Goal: Task Accomplishment & Management: Manage account settings

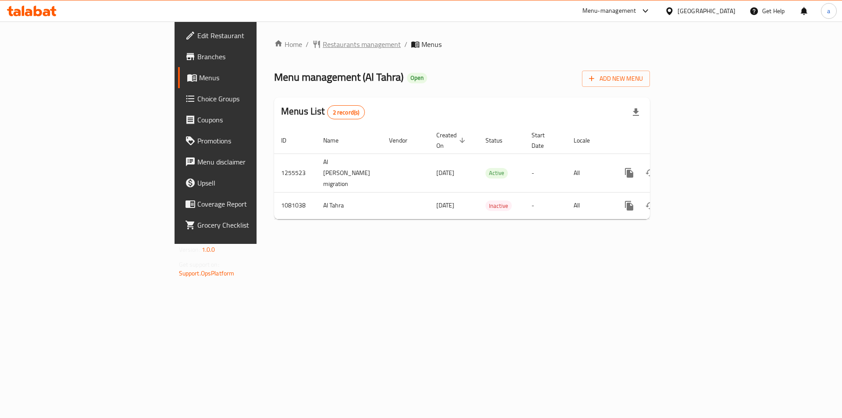
click at [323, 47] on span "Restaurants management" at bounding box center [362, 44] width 78 height 11
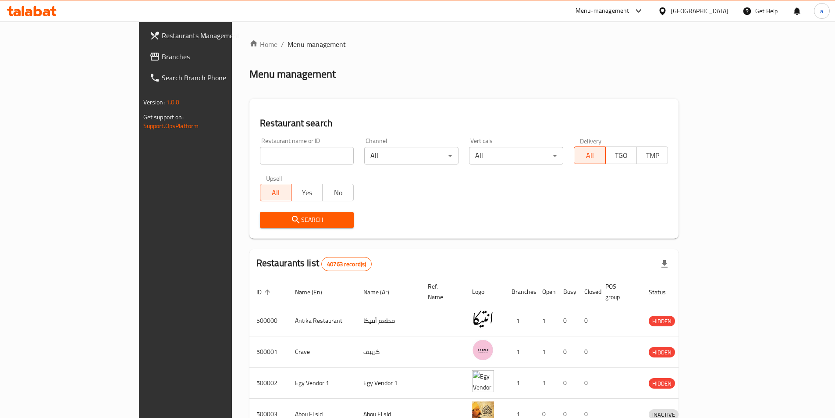
click at [162, 60] on span "Branches" at bounding box center [217, 56] width 110 height 11
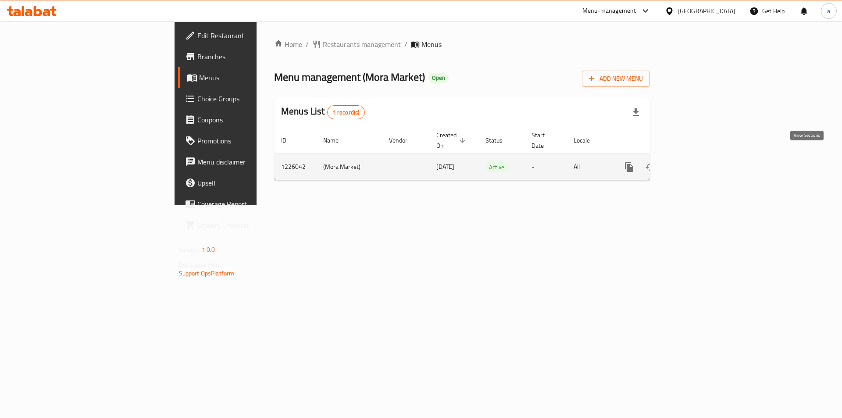
click at [703, 157] on link "enhanced table" at bounding box center [692, 167] width 21 height 21
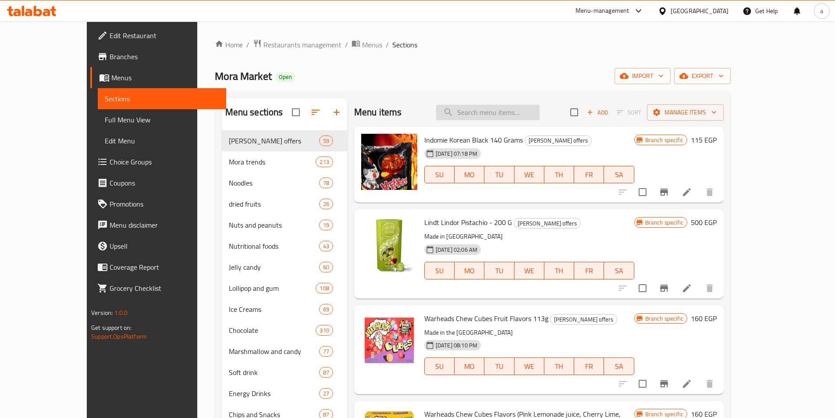
click at [517, 114] on input "search" at bounding box center [487, 112] width 103 height 15
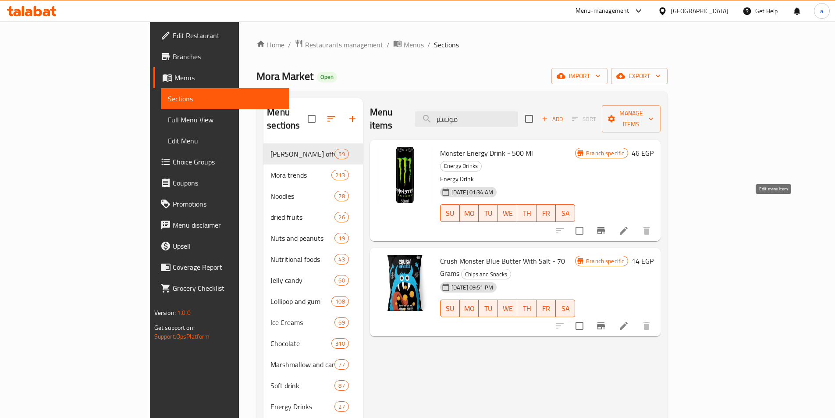
type input "مونستر"
click at [629, 225] on icon at bounding box center [624, 230] width 11 height 11
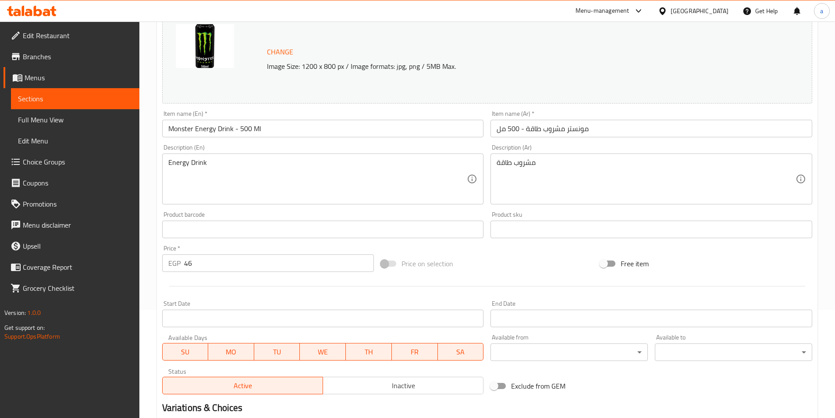
scroll to position [175, 0]
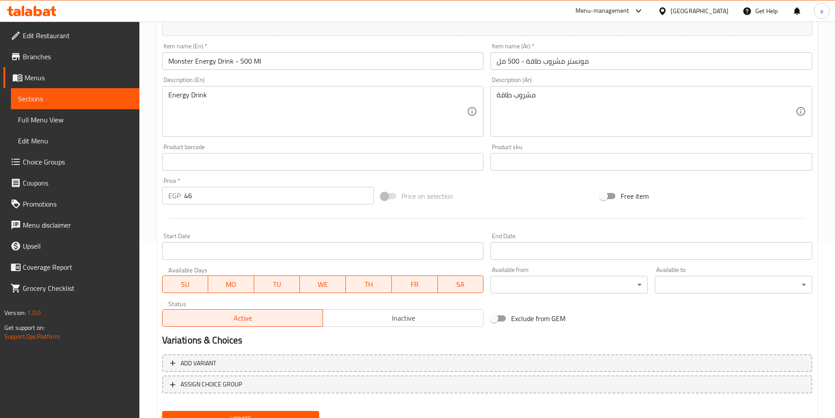
click at [498, 63] on input "مونستر مشروب طاقة - 500 مل" at bounding box center [652, 61] width 322 height 18
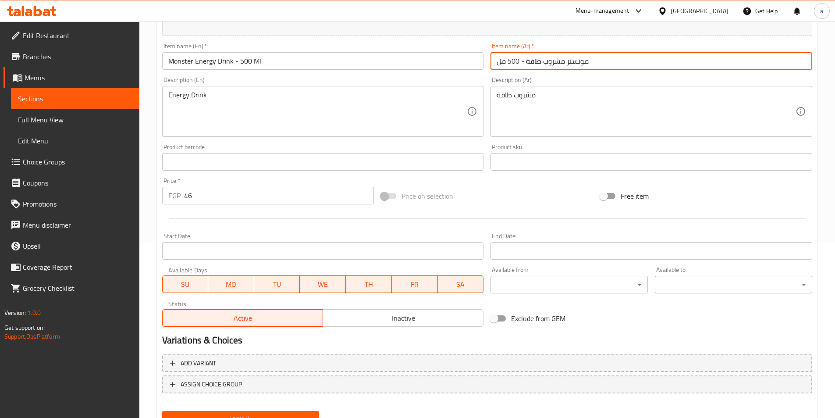
click at [526, 63] on input "مونستر مشروب طاقة - 500 مل" at bounding box center [652, 61] width 322 height 18
type input "مونستر مشروب طاقة اورجينال - 500 مل"
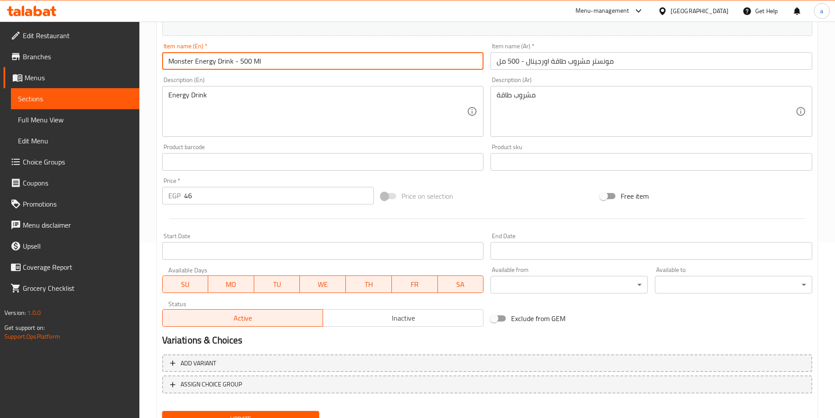
click at [233, 62] on input "Monster Energy Drink - 500 Ml" at bounding box center [323, 61] width 322 height 18
type input "Monster Energy Drink Original - 500 Ml"
click at [162, 411] on button "Update" at bounding box center [240, 419] width 157 height 16
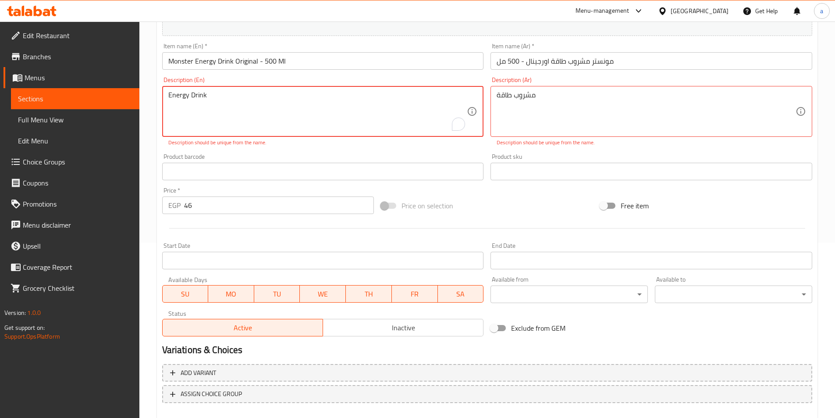
click at [157, 100] on div "Update Monster Energy Drink Original - 500 Ml Change Image Size: 1200 x 800 px …" at bounding box center [487, 176] width 661 height 533
click at [818, 95] on div "Home / Restaurants management / Menus / Sections / item / update Energy Drinks …" at bounding box center [487, 156] width 696 height 620
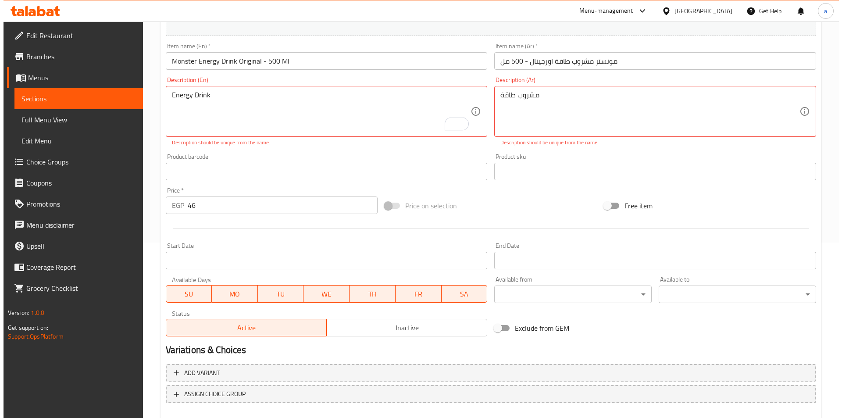
scroll to position [0, 0]
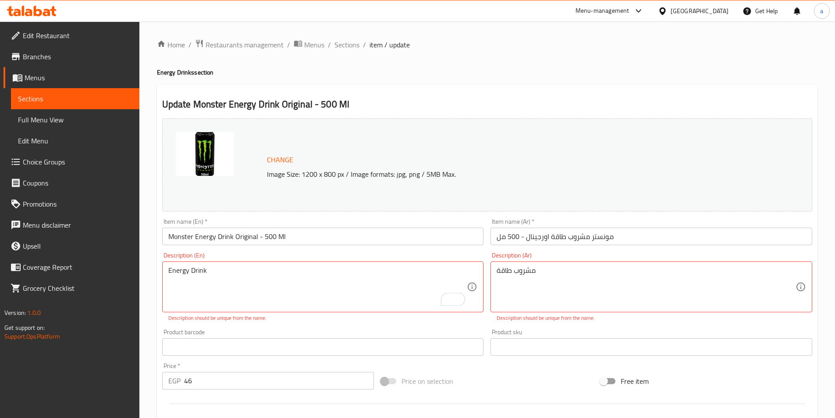
click at [466, 154] on div "Change Image Size: 1200 x 800 px / Image formats: jpg, png / 5MB Max." at bounding box center [497, 165] width 467 height 29
click at [446, 113] on div "Update Monster Energy Drink Original - 500 Ml Change Image Size: 1200 x 800 px …" at bounding box center [487, 351] width 661 height 533
click at [159, 197] on div "Change Image Size: 1200 x 800 px / Image formats: jpg, png / 5MB Max." at bounding box center [487, 165] width 657 height 100
click at [145, 219] on div "Home / Restaurants management / Menus / Sections / item / update Energy Drinks …" at bounding box center [487, 331] width 696 height 620
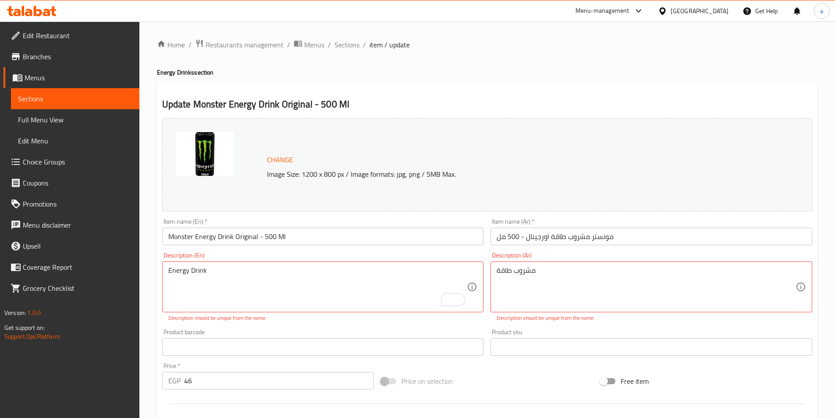
click at [445, 64] on div "Home / Restaurants management / Menus / Sections / item / update Energy Drinks …" at bounding box center [487, 331] width 661 height 585
click at [496, 109] on h2 "Update Monster Energy Drink Original - 500 Ml" at bounding box center [487, 104] width 650 height 13
click at [596, 58] on div "Home / Restaurants management / Menus / Sections / item / update Energy Drinks …" at bounding box center [487, 331] width 661 height 585
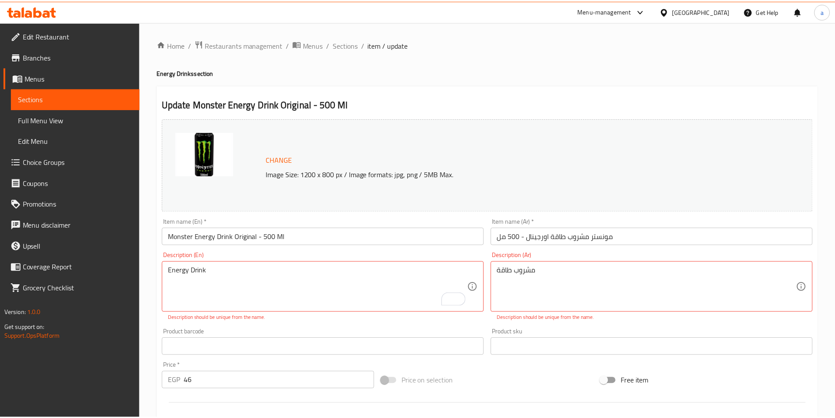
scroll to position [224, 0]
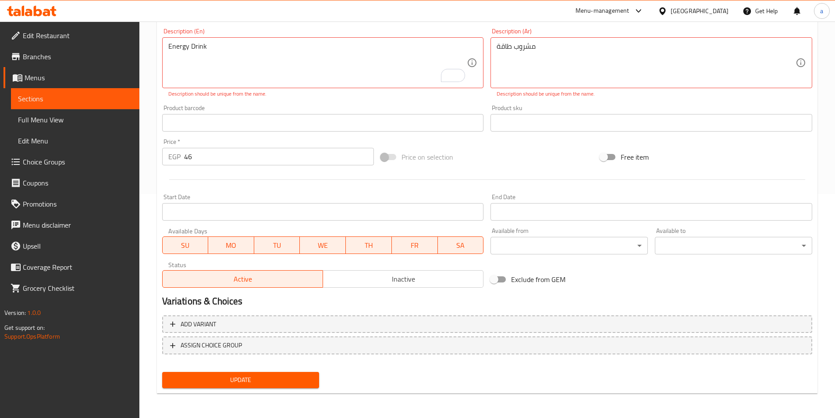
click at [477, 175] on div at bounding box center [487, 179] width 657 height 21
click at [483, 168] on div "Price on selection" at bounding box center [487, 157] width 219 height 24
click at [535, 139] on div "Change Image Size: 1200 x 800 px / Image formats: jpg, png / 5MB Max. Item name…" at bounding box center [487, 91] width 657 height 400
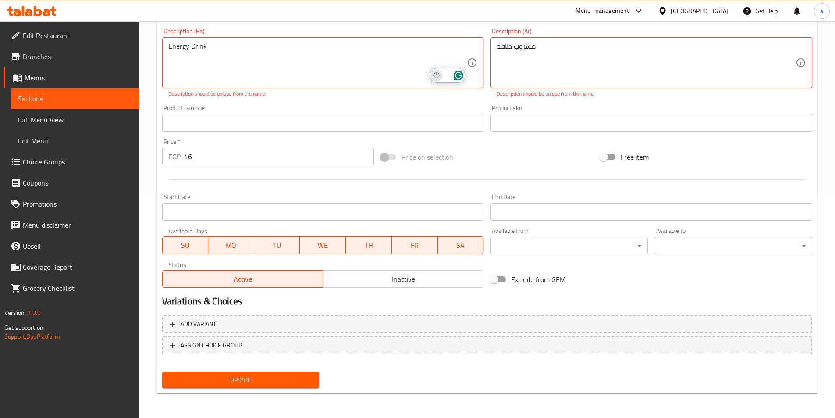
click at [439, 77] on icon "Turn off Grammarly on this website" at bounding box center [436, 75] width 5 height 6
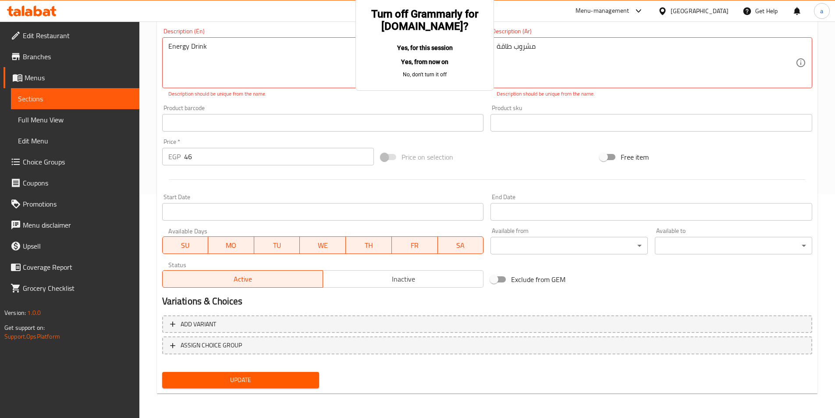
click at [403, 41] on button "Yes, for this session" at bounding box center [425, 48] width 110 height 14
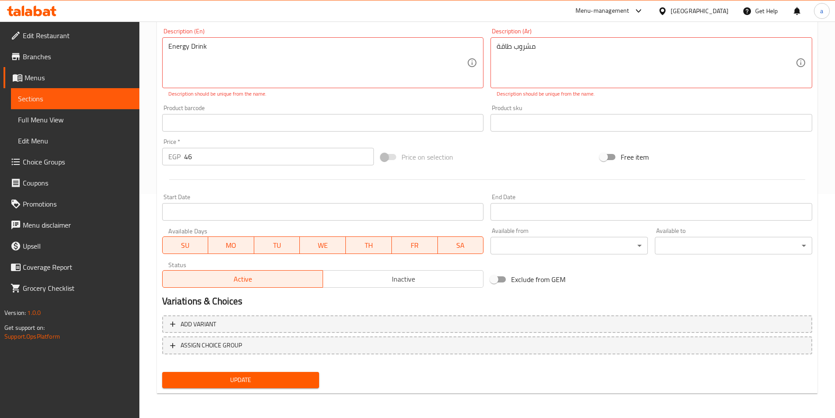
click at [449, 100] on div "Description (En) Energy Drink Description (En) Description should be unique fro…" at bounding box center [323, 63] width 329 height 77
click at [822, 75] on div "Home / Restaurants management / Menus / Sections / item / update Energy Drinks …" at bounding box center [487, 107] width 696 height 620
click at [538, 167] on div "Price on selection" at bounding box center [487, 157] width 219 height 24
click at [543, 121] on input "text" at bounding box center [652, 123] width 322 height 18
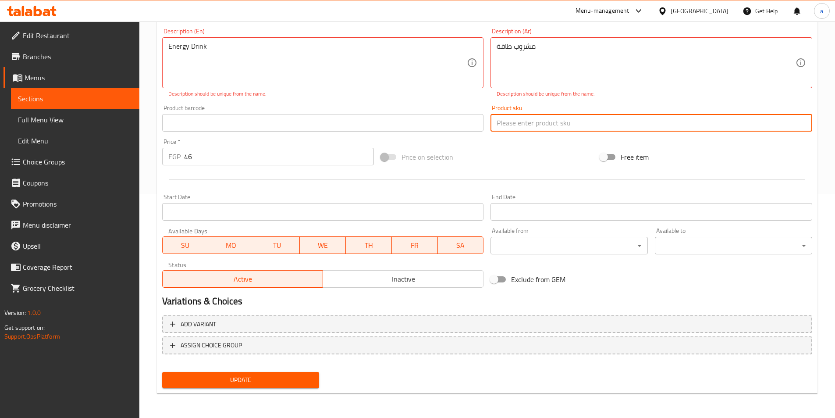
click at [452, 126] on input "text" at bounding box center [323, 123] width 322 height 18
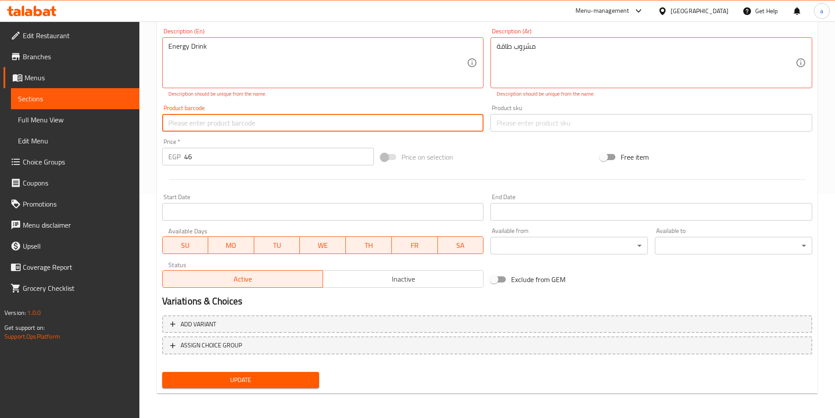
scroll to position [5, 0]
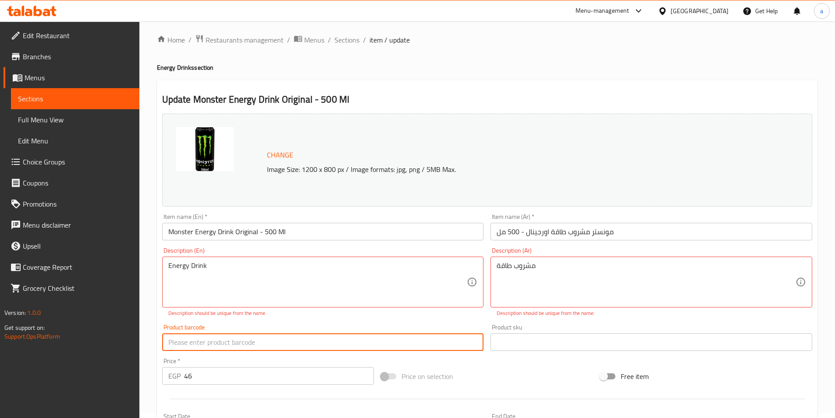
click at [366, 214] on div "Item name (En)   * Monster Energy Drink Original - 500 Ml Item name (En) *" at bounding box center [323, 227] width 322 height 27
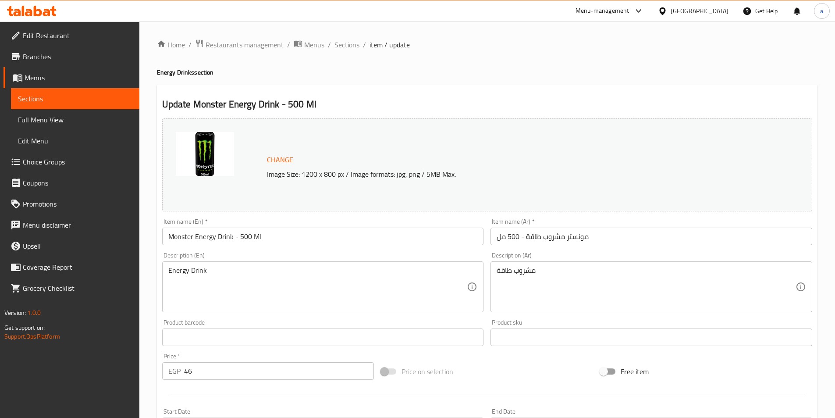
click at [527, 238] on input "مونستر مشروب طاقة - 500 مل" at bounding box center [652, 237] width 322 height 18
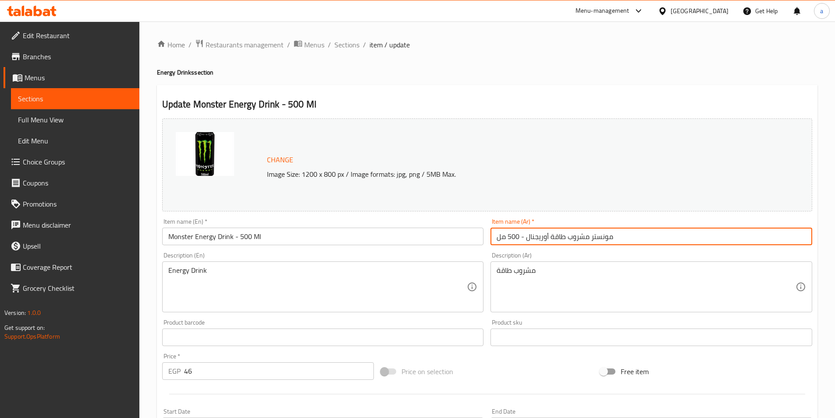
type input "مونستر مشروب طاقة أوريجنال - 500 مل"
click at [235, 238] on input "Monster Energy Drink - 500 Ml" at bounding box center [323, 237] width 322 height 18
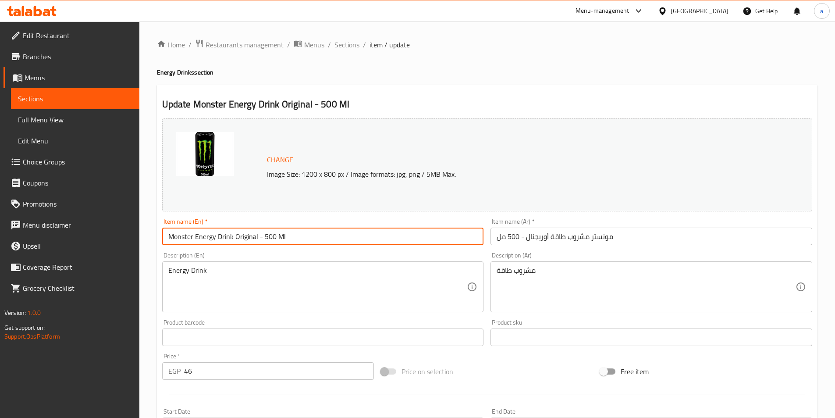
type input "Monster Energy Drink Original - 500 Ml"
click at [505, 87] on div "Update Monster Energy Drink Original - 500 Ml Change Image Size: 1200 x 800 px …" at bounding box center [487, 346] width 661 height 523
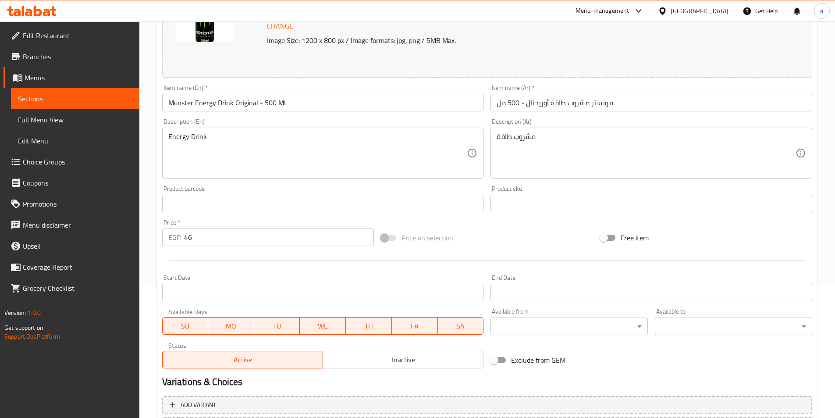
scroll to position [39, 0]
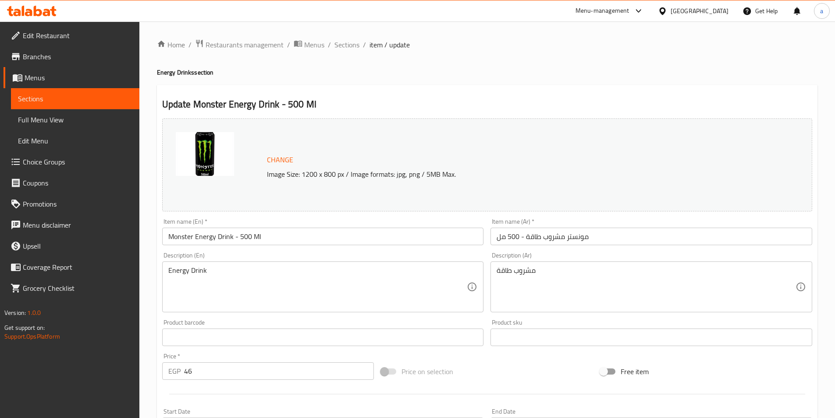
click at [401, 62] on div "Home / Restaurants management / Menus / Sections / item / update Energy Drinks …" at bounding box center [487, 327] width 661 height 576
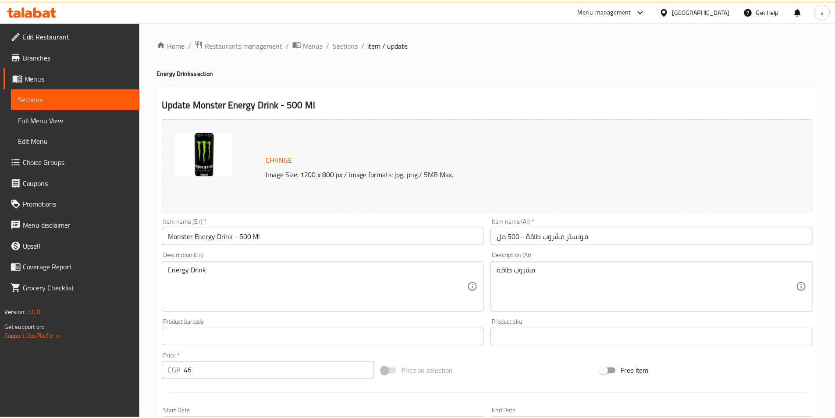
scroll to position [214, 0]
